Goal: Information Seeking & Learning: Learn about a topic

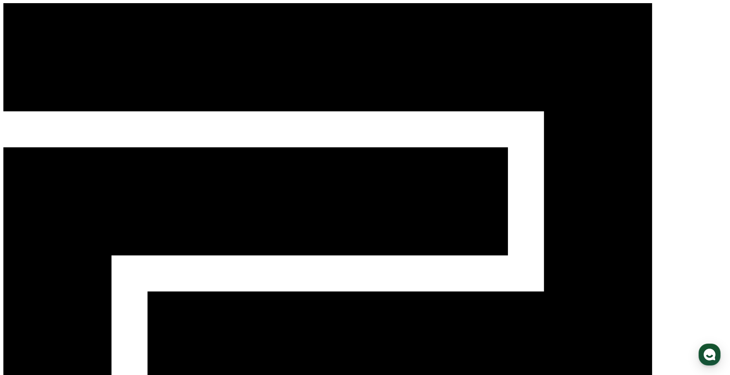
drag, startPoint x: 201, startPoint y: 274, endPoint x: 254, endPoint y: 274, distance: 52.7
drag, startPoint x: 254, startPoint y: 274, endPoint x: 275, endPoint y: 301, distance: 33.9
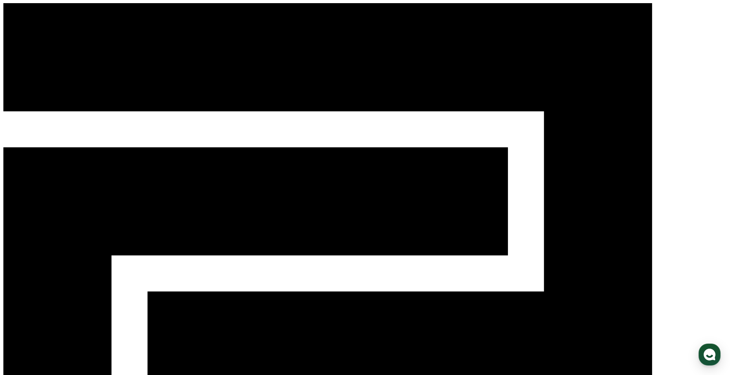
select select
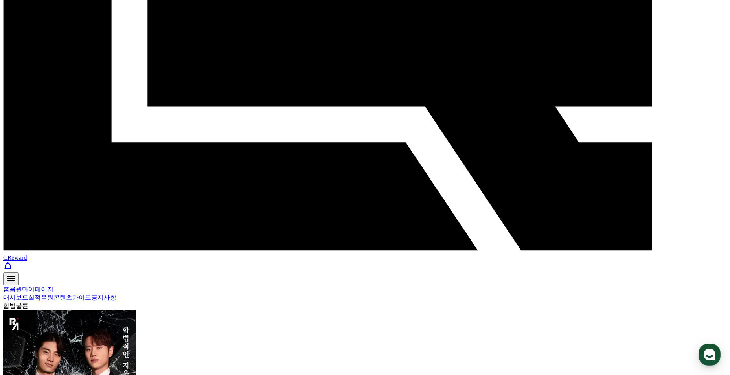
scroll to position [311, 0]
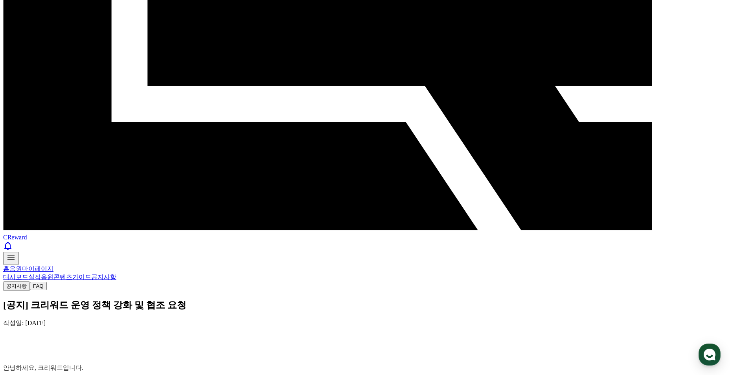
scroll to position [315, 0]
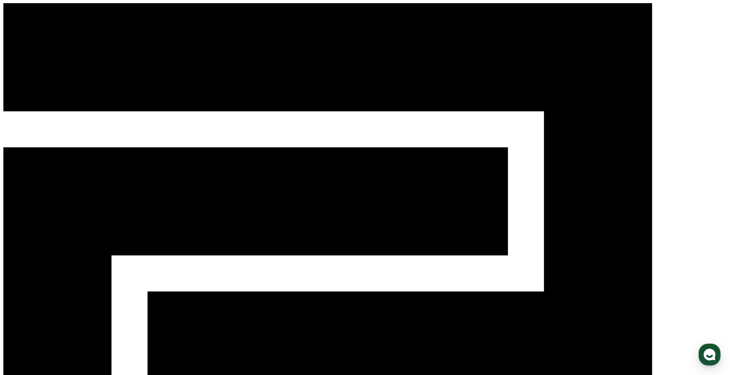
scroll to position [39, 0]
